Goal: Navigation & Orientation: Find specific page/section

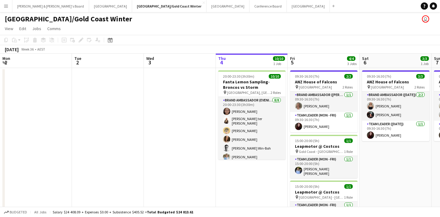
scroll to position [0, 144]
